Goal: Task Accomplishment & Management: Manage account settings

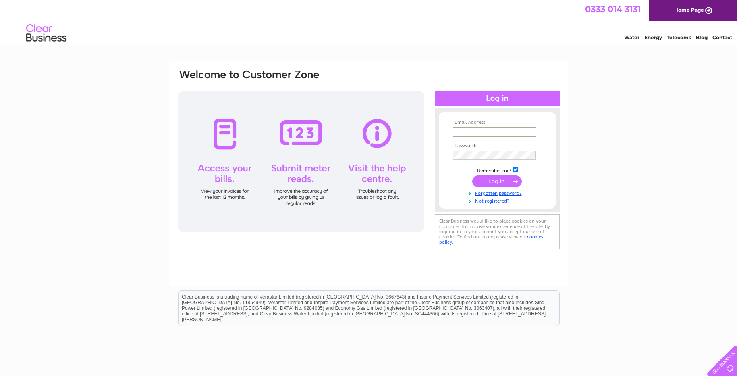
click at [467, 133] on input "text" at bounding box center [495, 132] width 84 height 10
type input "info@alythgolfclub.co.uk"
click at [494, 180] on input "submit" at bounding box center [497, 180] width 50 height 11
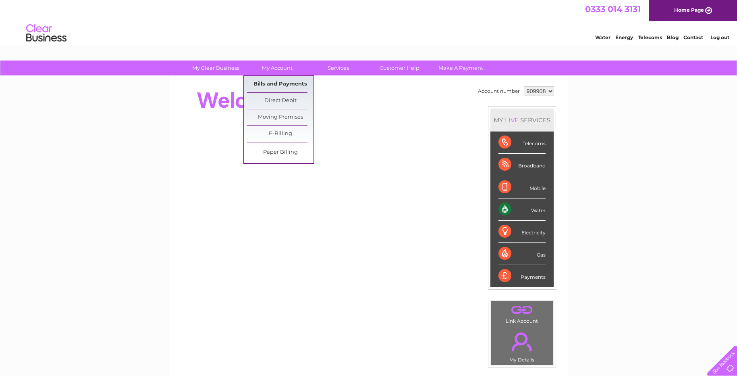
click at [279, 82] on link "Bills and Payments" at bounding box center [280, 84] width 67 height 16
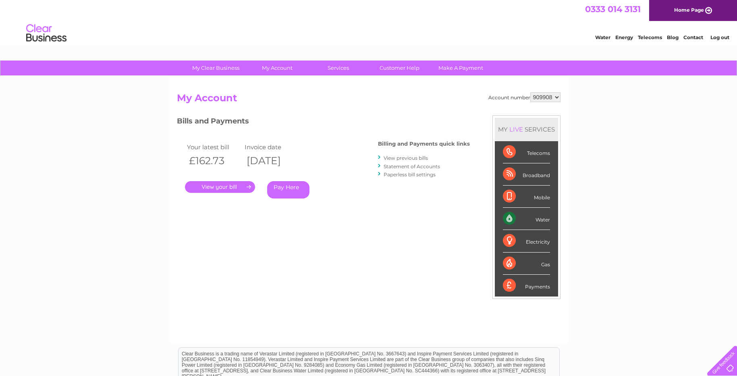
click at [212, 186] on link "." at bounding box center [220, 187] width 70 height 12
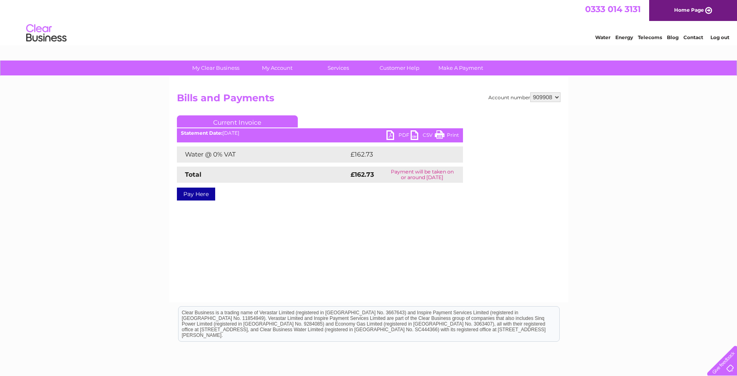
click at [394, 133] on link "PDF" at bounding box center [399, 136] width 24 height 12
